Goal: Transaction & Acquisition: Purchase product/service

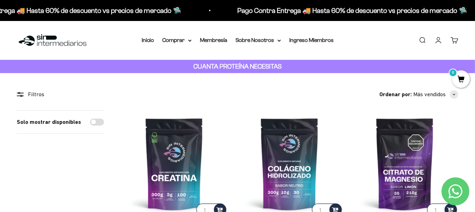
click at [438, 43] on link "Iniciar sesión" at bounding box center [439, 40] width 8 height 8
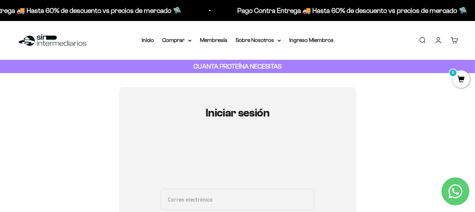
click at [192, 191] on input "Correo electrónico" at bounding box center [238, 199] width 154 height 21
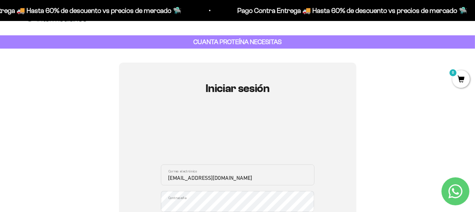
click at [182, 177] on input "enolot@gmail.com" at bounding box center [238, 174] width 154 height 21
type input "[EMAIL_ADDRESS][DOMAIN_NAME]"
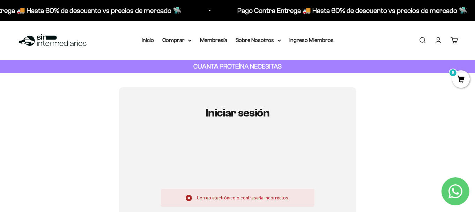
click at [439, 42] on link "Iniciar sesión" at bounding box center [439, 40] width 8 height 8
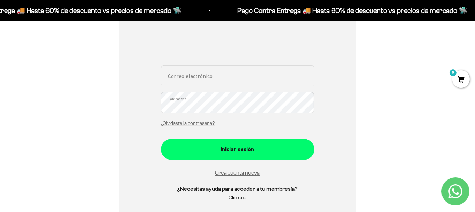
scroll to position [126, 0]
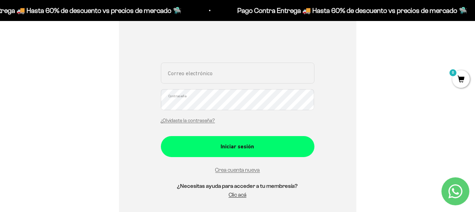
click at [212, 77] on input "Correo electrónico" at bounding box center [238, 73] width 154 height 21
type input "[EMAIL_ADDRESS][DOMAIN_NAME]"
click at [161, 136] on button "Iniciar sesión" at bounding box center [238, 146] width 154 height 21
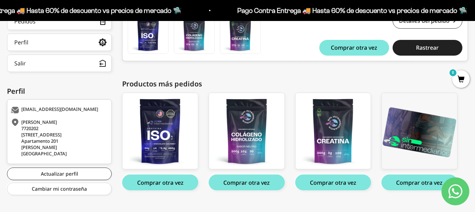
scroll to position [160, 0]
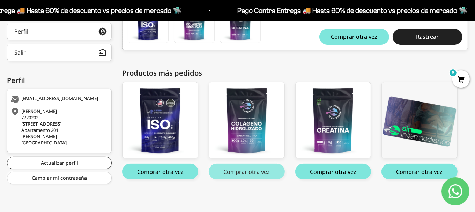
click at [249, 171] on button "Comprar otra vez" at bounding box center [247, 171] width 76 height 16
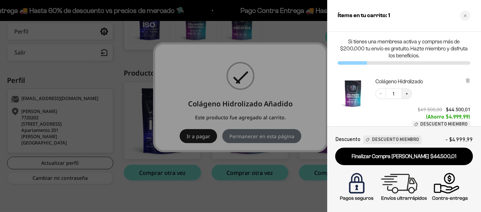
click at [406, 91] on button "Increase quantity" at bounding box center [406, 93] width 10 height 10
click at [463, 14] on icon "Close cart" at bounding box center [464, 15] width 3 height 3
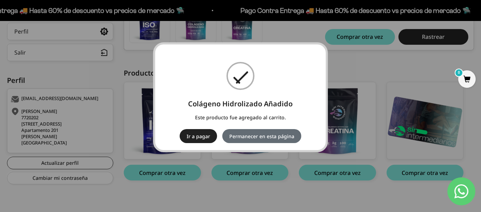
click at [246, 137] on button "Permanecer en esta página" at bounding box center [261, 136] width 79 height 14
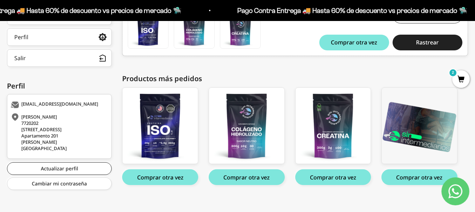
scroll to position [160, 0]
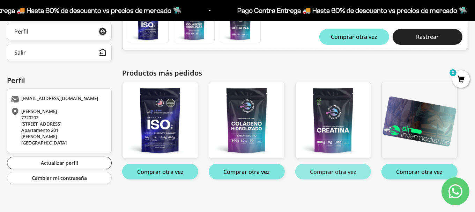
click at [332, 173] on button "Comprar otra vez" at bounding box center [333, 171] width 76 height 16
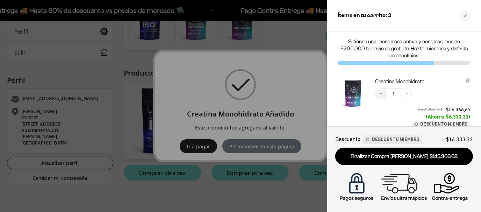
click at [380, 94] on icon "Decrease quantity" at bounding box center [380, 94] width 4 height 4
click at [462, 11] on div "Close cart" at bounding box center [465, 15] width 10 height 10
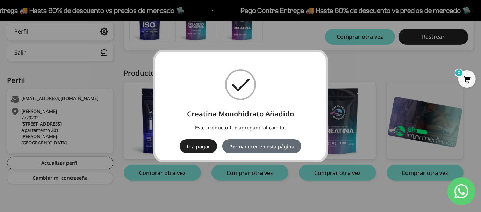
click at [243, 145] on button "Permanecer en esta página" at bounding box center [261, 146] width 79 height 14
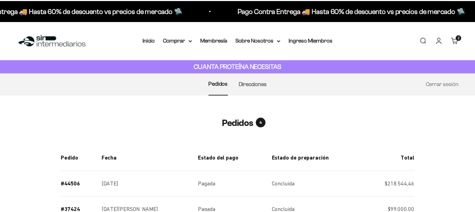
scroll to position [160, 0]
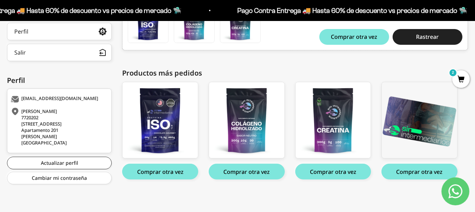
click at [462, 79] on span "2" at bounding box center [461, 78] width 17 height 17
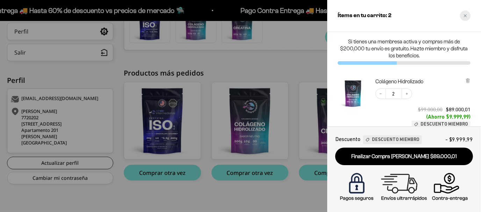
click at [464, 16] on icon "Close cart" at bounding box center [464, 15] width 3 height 3
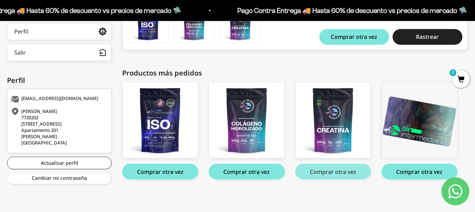
click at [320, 172] on button "Comprar otra vez" at bounding box center [333, 171] width 76 height 16
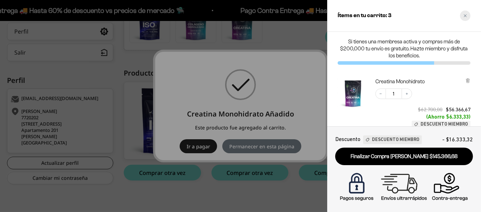
click at [465, 14] on icon "Close cart" at bounding box center [464, 15] width 3 height 3
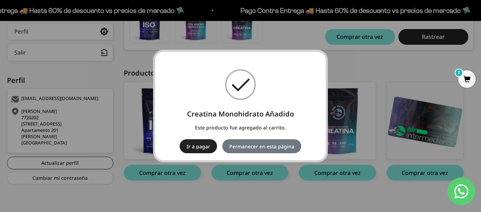
click at [468, 75] on span "2" at bounding box center [466, 78] width 17 height 17
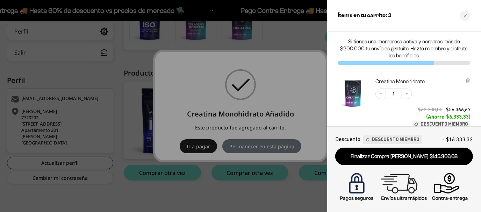
click at [371, 14] on h2 "Ítems en tu carrito: 3" at bounding box center [364, 15] width 54 height 9
click at [480, 20] on div "Ítems en tu carrito: 3" at bounding box center [404, 16] width 154 height 32
click at [467, 15] on icon "Close cart" at bounding box center [464, 15] width 3 height 3
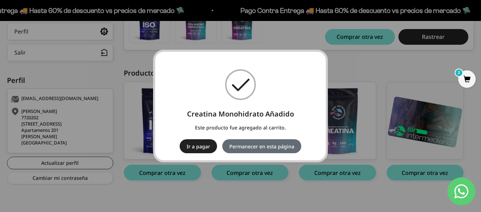
click at [238, 145] on button "Permanecer en esta página" at bounding box center [261, 146] width 79 height 14
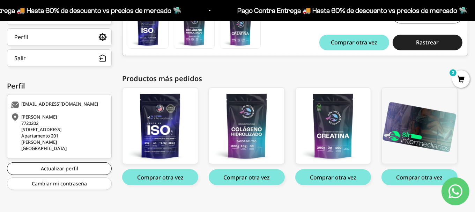
scroll to position [160, 0]
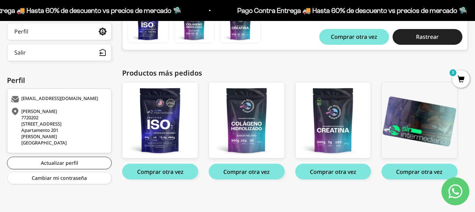
click at [462, 79] on span "3" at bounding box center [461, 78] width 17 height 17
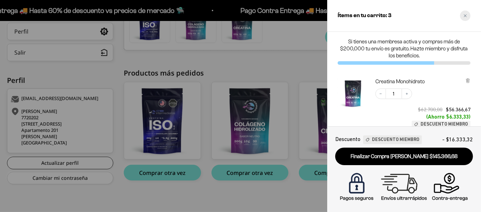
click at [465, 15] on icon "Close cart" at bounding box center [464, 15] width 3 height 3
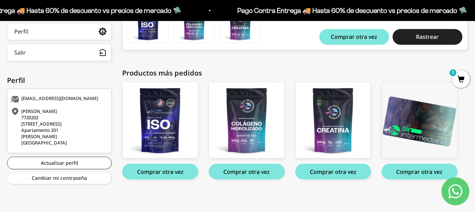
scroll to position [0, 0]
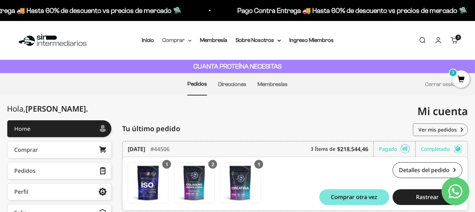
click at [189, 42] on icon at bounding box center [189, 40] width 3 height 2
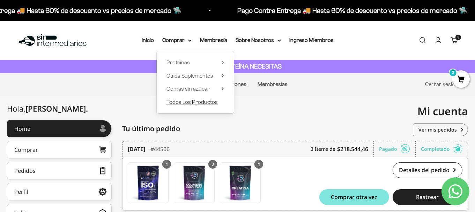
click at [197, 101] on span "Todos Los Productos" at bounding box center [192, 102] width 51 height 6
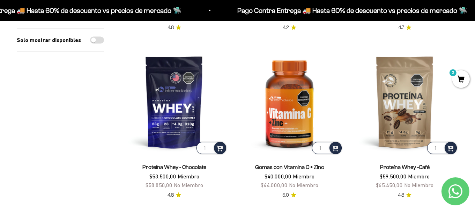
scroll to position [899, 0]
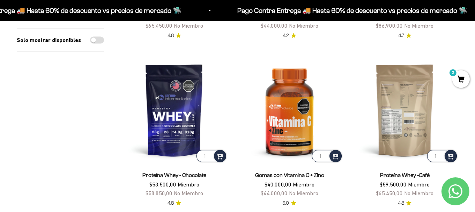
click at [416, 97] on img at bounding box center [405, 109] width 107 height 107
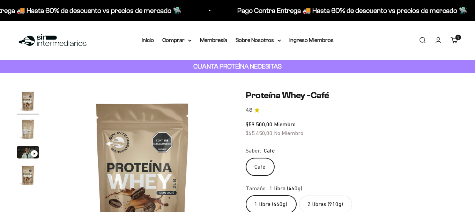
click at [238, 146] on div "Zoom Ir al artículo 1 Ir al artículo 2 Ir al artículo 3 Ir al artículo 4 Proteí…" at bounding box center [238, 193] width 442 height 206
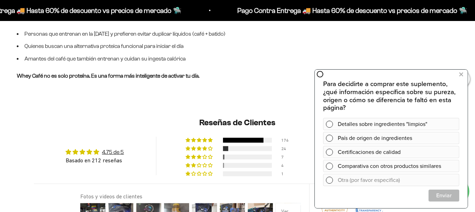
scroll to position [702, 0]
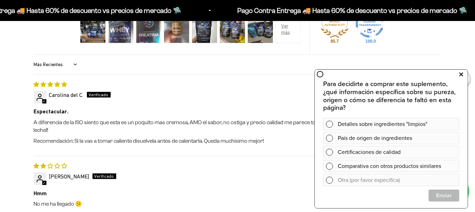
click at [461, 73] on icon at bounding box center [462, 74] width 4 height 9
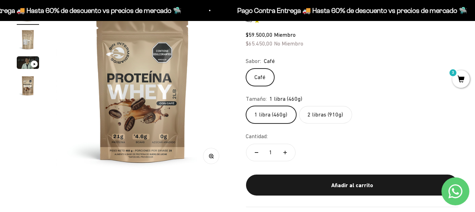
scroll to position [83, 0]
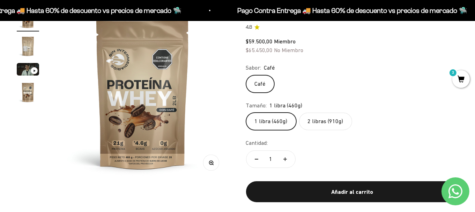
click at [29, 45] on img "Ir al artículo 2" at bounding box center [28, 46] width 22 height 22
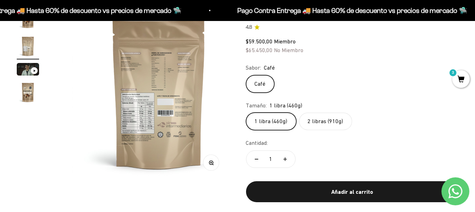
scroll to position [0, 177]
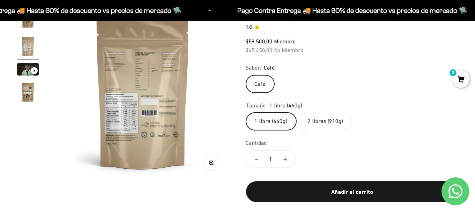
click at [129, 114] on img at bounding box center [143, 94] width 174 height 174
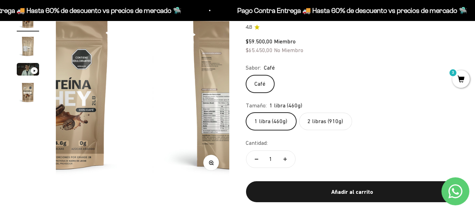
scroll to position [0, 0]
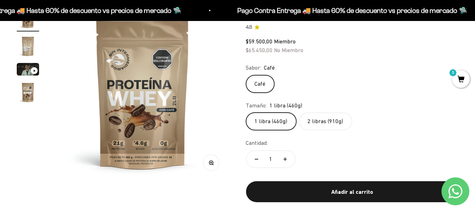
click at [215, 84] on img at bounding box center [143, 94] width 174 height 174
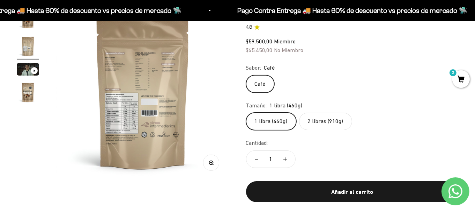
click at [215, 84] on img at bounding box center [143, 94] width 174 height 174
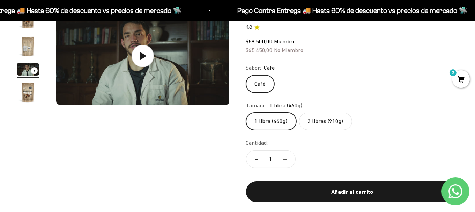
scroll to position [0, 355]
click at [215, 84] on img at bounding box center [143, 56] width 174 height 98
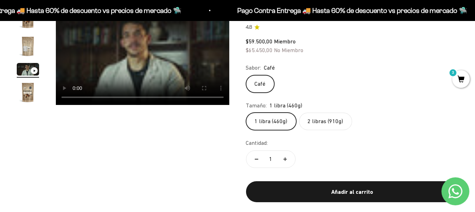
click at [31, 47] on img "Ir al artículo 2" at bounding box center [28, 46] width 22 height 22
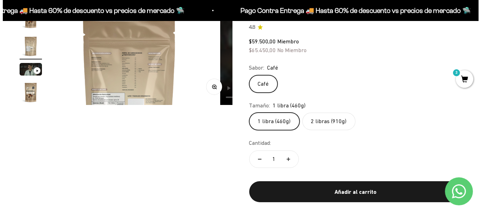
scroll to position [0, 177]
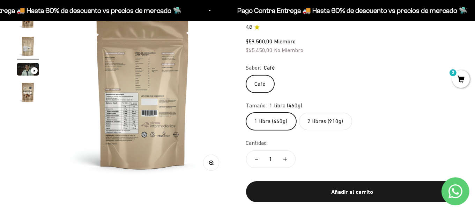
click at [208, 158] on button "Zoom" at bounding box center [211, 162] width 16 height 16
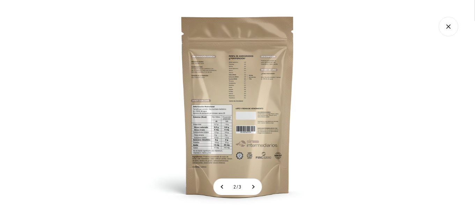
click at [226, 95] on img at bounding box center [238, 106] width 212 height 212
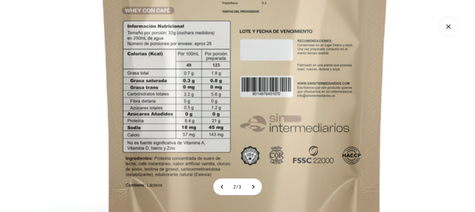
click at [237, 36] on img at bounding box center [245, 24] width 559 height 559
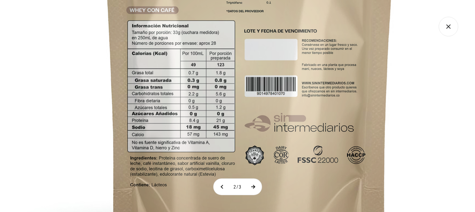
click at [255, 186] on button at bounding box center [252, 186] width 17 height 16
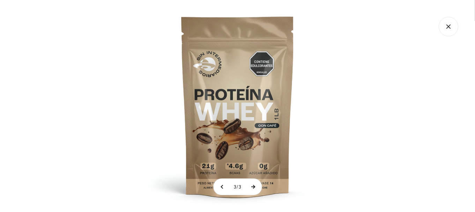
click at [255, 186] on button at bounding box center [252, 186] width 17 height 16
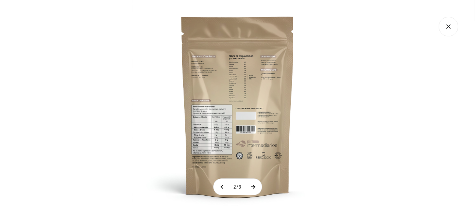
click at [255, 186] on button at bounding box center [252, 186] width 17 height 16
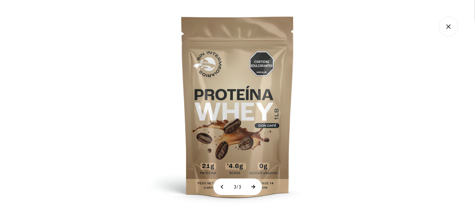
click at [255, 186] on button at bounding box center [252, 186] width 17 height 16
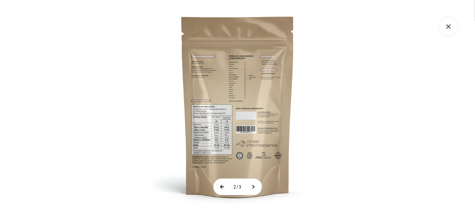
click at [221, 187] on button at bounding box center [222, 186] width 17 height 16
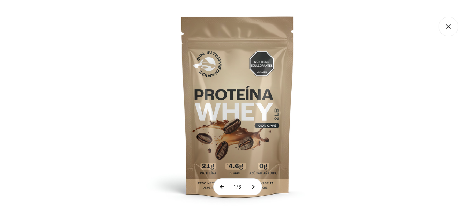
click at [221, 187] on button at bounding box center [222, 186] width 17 height 16
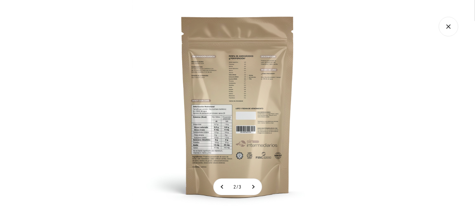
click at [448, 25] on icon "Cerrar galería" at bounding box center [449, 26] width 4 height 4
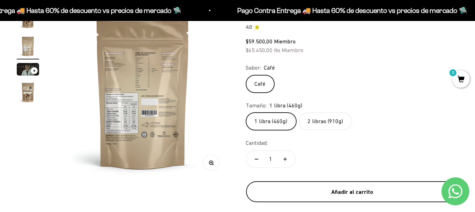
click at [352, 192] on div "Añadir al carrito" at bounding box center [352, 191] width 185 height 9
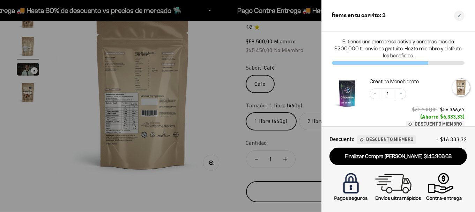
scroll to position [0, 180]
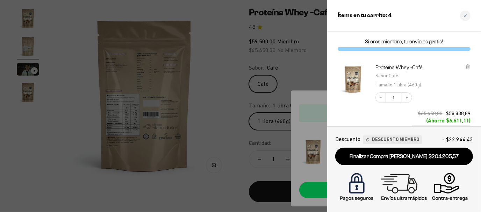
click at [475, 175] on div "Descuento Descuento Miembro - $22.944,43 Finalizar Compra Segura $204.205,57" at bounding box center [404, 169] width 154 height 86
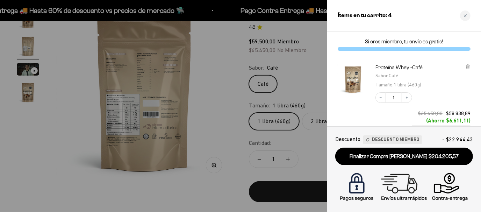
click at [71, 148] on div at bounding box center [240, 106] width 481 height 212
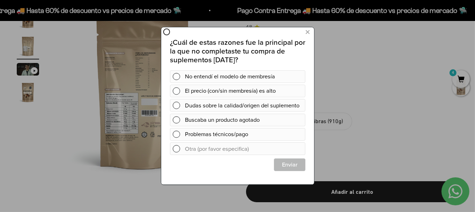
scroll to position [0, 0]
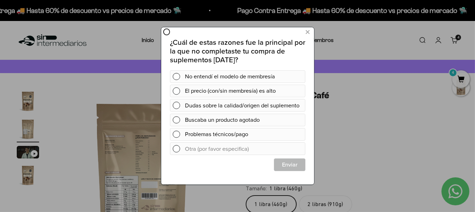
click at [79, 103] on div at bounding box center [73, 79] width 147 height 158
click at [308, 32] on icon at bounding box center [308, 32] width 4 height 9
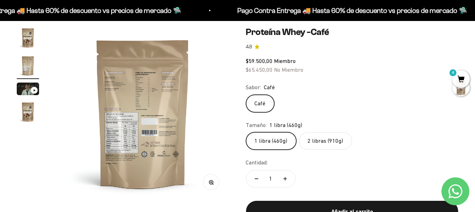
scroll to position [61, 0]
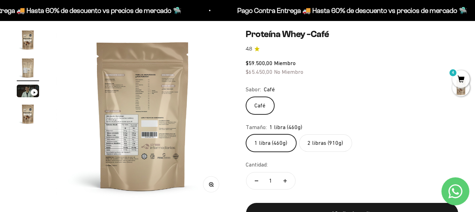
click at [319, 145] on label "2 libras (910g)" at bounding box center [325, 142] width 53 height 17
click at [246, 134] on input "2 libras (910g)" at bounding box center [246, 134] width 0 height 0
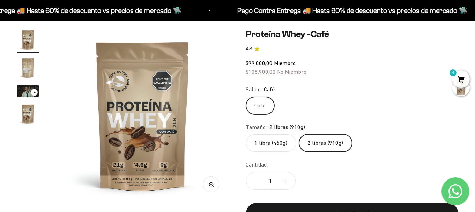
click at [263, 144] on label "1 libra (460g)" at bounding box center [271, 142] width 50 height 17
click at [246, 134] on input "1 libra (460g)" at bounding box center [246, 134] width 0 height 0
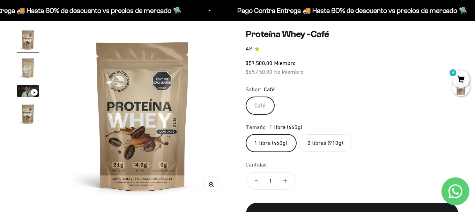
click at [315, 139] on label "2 libras (910g)" at bounding box center [325, 142] width 53 height 17
click at [246, 134] on input "2 libras (910g)" at bounding box center [246, 134] width 0 height 0
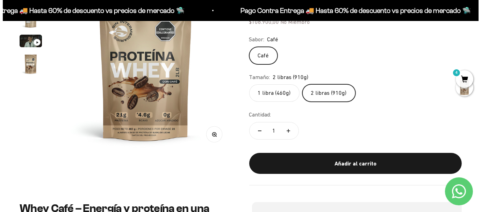
scroll to position [124, 0]
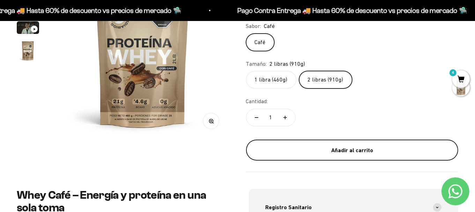
click at [346, 147] on div "Añadir al carrito" at bounding box center [352, 150] width 185 height 9
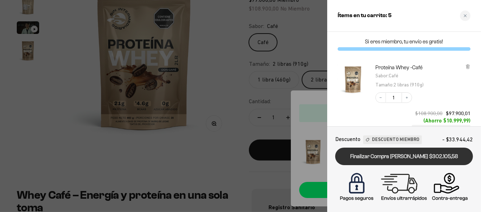
click at [394, 156] on link "Finalizar Compra Segura $302.105,58" at bounding box center [404, 156] width 138 height 18
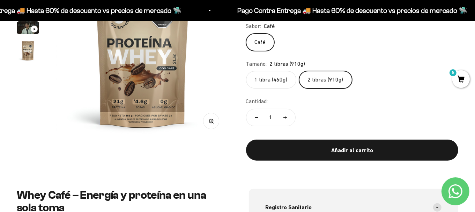
click at [462, 78] on span "5" at bounding box center [461, 78] width 17 height 17
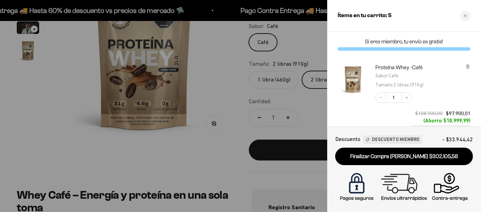
click at [462, 92] on div "Decrease quantity 1 Increase quantity $108.900,00 $97.900,01 (Ahorro $10.999,99…" at bounding box center [419, 108] width 102 height 46
click at [331, 96] on div "Proteína Whey -Café Sabor : Café Tamaño : 2 libras (910g) Decrease quantity 1 I…" at bounding box center [400, 94] width 140 height 74
click at [333, 78] on div "Proteína Whey -Café Sabor : Café Tamaño : 2 libras (910g) Decrease quantity 1 I…" at bounding box center [400, 94] width 140 height 74
click at [465, 17] on div "Close cart" at bounding box center [465, 15] width 10 height 10
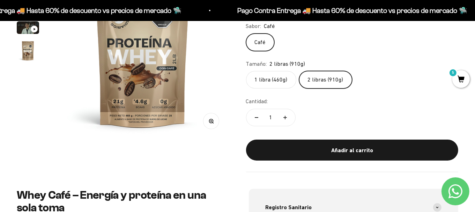
click at [456, 84] on span "5" at bounding box center [461, 78] width 17 height 17
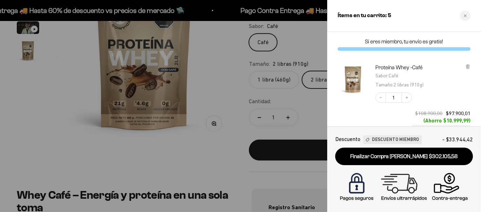
click at [363, 107] on div at bounding box center [352, 97] width 31 height 67
click at [335, 80] on div "Proteína Whey -Café Sabor : Café Tamaño : 2 libras (910g) Decrease quantity 1 I…" at bounding box center [400, 94] width 140 height 74
drag, startPoint x: 335, startPoint y: 80, endPoint x: 364, endPoint y: 98, distance: 33.5
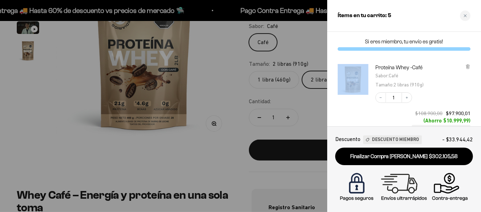
click at [364, 98] on div "Proteína Whey -Café Sabor : Café Tamaño : 2 libras (910g) Decrease quantity 1 I…" at bounding box center [400, 94] width 140 height 74
click at [364, 98] on div at bounding box center [352, 97] width 31 height 67
click at [343, 139] on span "Descuento" at bounding box center [347, 138] width 25 height 9
click at [396, 140] on span "Descuento Miembro" at bounding box center [395, 139] width 47 height 7
click at [467, 66] on icon at bounding box center [467, 66] width 3 height 3
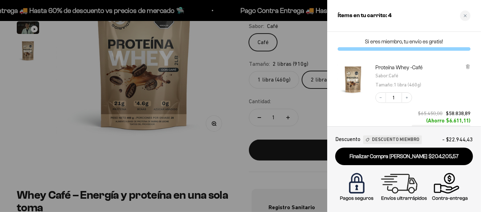
click at [467, 66] on icon at bounding box center [467, 66] width 3 height 3
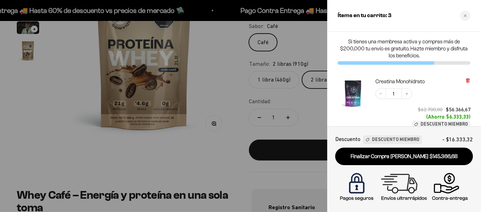
click at [466, 79] on icon at bounding box center [467, 79] width 3 height 0
click at [305, 96] on div at bounding box center [240, 106] width 481 height 212
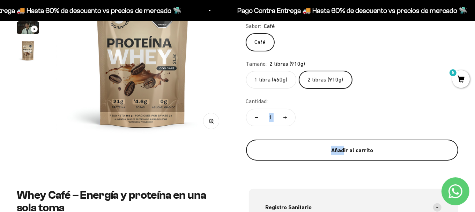
drag, startPoint x: 305, startPoint y: 96, endPoint x: 344, endPoint y: 149, distance: 65.9
click at [344, 149] on safe-sticky "Proteína Whey -Café 4.8 $99.000,00 Miembro $108.900,00 No Miembro Calidad de lí…" at bounding box center [352, 68] width 213 height 206
click at [344, 149] on div "Añadir al carrito" at bounding box center [352, 150] width 185 height 9
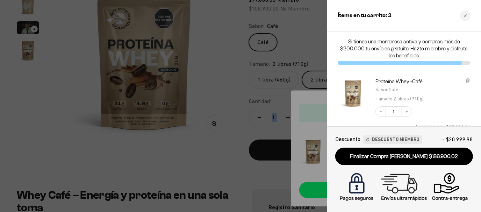
click at [467, 107] on div "Decrease quantity 1 Increase quantity $108.900,00 $97.900,01 (Ahorro $10.999,99…" at bounding box center [419, 122] width 102 height 46
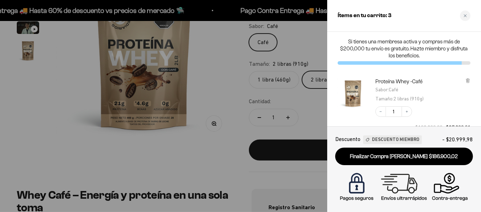
click at [475, 105] on div "Proteína Whey -Café Sabor : Café Tamaño : 2 libras (910g) Decrease quantity 1 I…" at bounding box center [404, 112] width 154 height 82
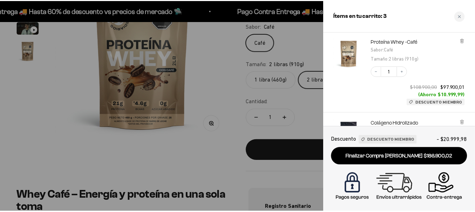
scroll to position [41, 0]
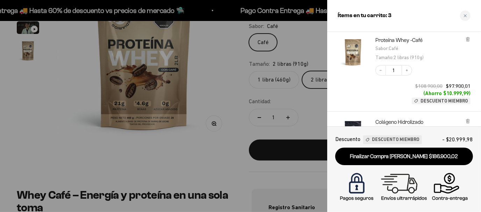
click at [312, 104] on div at bounding box center [240, 106] width 481 height 212
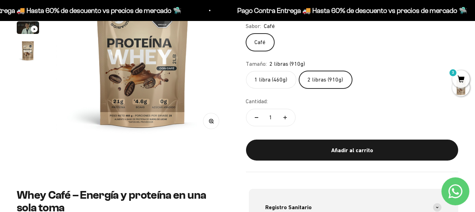
scroll to position [0, 0]
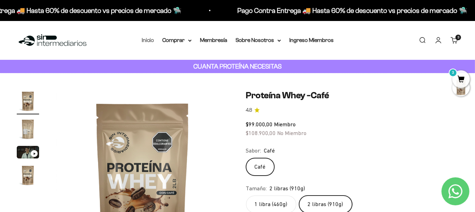
click at [148, 41] on link "Inicio" at bounding box center [148, 40] width 12 height 6
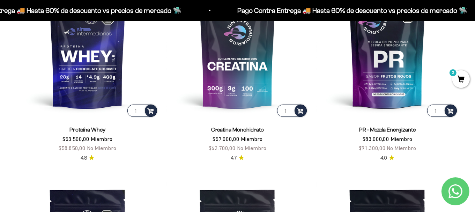
scroll to position [300, 0]
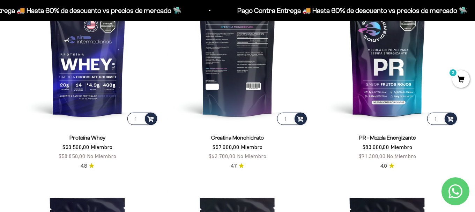
click at [235, 55] on img at bounding box center [238, 56] width 142 height 142
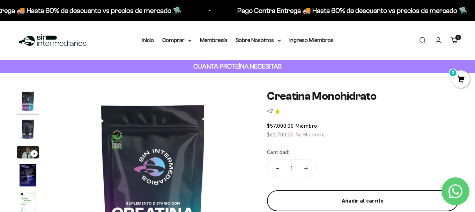
click at [356, 201] on div "Añadir al carrito" at bounding box center [362, 200] width 163 height 9
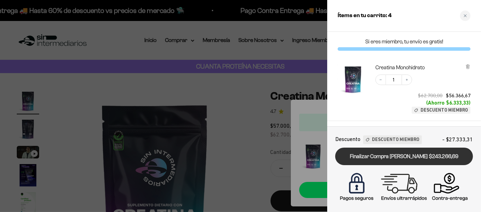
click at [409, 156] on link "Finalizar Compra Segura $243.266,69" at bounding box center [404, 156] width 138 height 18
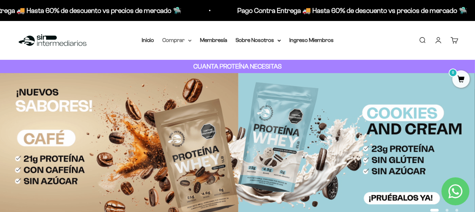
click at [170, 40] on summary "Comprar" at bounding box center [176, 40] width 29 height 9
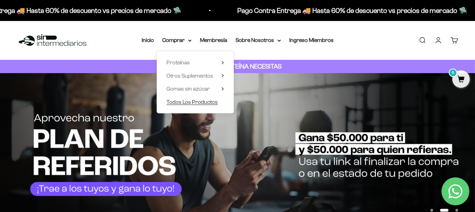
click at [194, 104] on span "Todos Los Productos" at bounding box center [192, 102] width 51 height 6
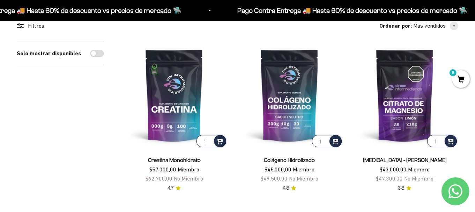
scroll to position [66, 0]
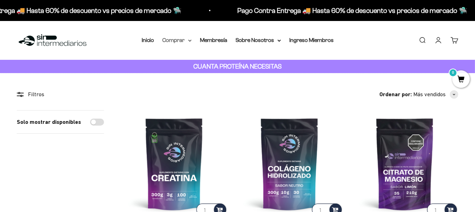
click at [190, 39] on icon at bounding box center [189, 40] width 3 height 2
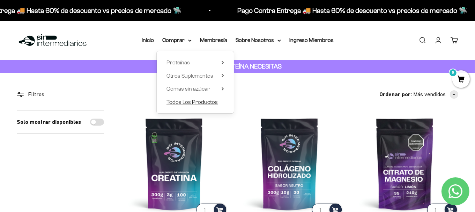
click at [182, 102] on span "Todos Los Productos" at bounding box center [192, 102] width 51 height 6
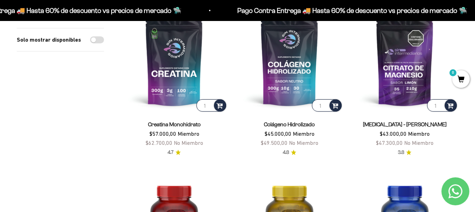
scroll to position [109, 0]
